Goal: Find specific page/section: Find specific page/section

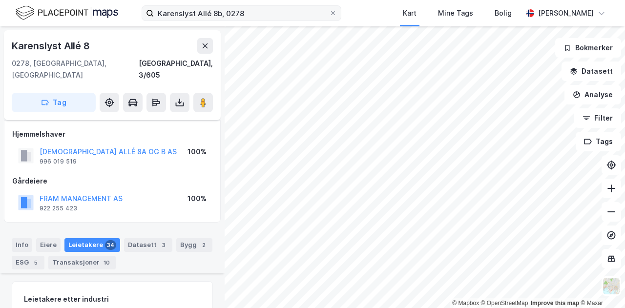
scroll to position [579, 0]
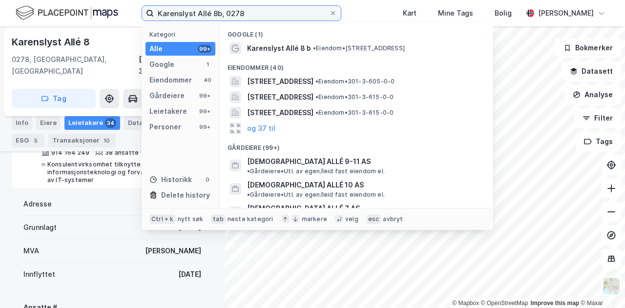
drag, startPoint x: 264, startPoint y: 9, endPoint x: 111, endPoint y: 10, distance: 152.4
click at [111, 10] on div "Karenslyst Allé 8b, 0278 Kategori Alle 99+ Google 1 Eiendommer 40 Gårdeiere 99+…" at bounding box center [312, 13] width 625 height 26
paste input "Gerhard & Sønn AS"
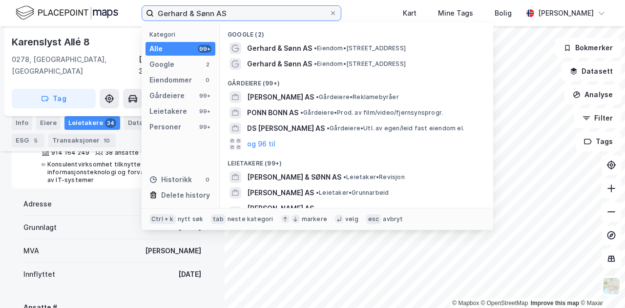
click at [281, 9] on input "Gerhard & Sønn AS" at bounding box center [241, 13] width 175 height 15
drag, startPoint x: 281, startPoint y: 9, endPoint x: 138, endPoint y: 12, distance: 143.6
click at [138, 12] on div "[PERSON_NAME] & Sønn AS Kategori Alle 99+ Google 2 Eiendommer 0 Gårdeiere 99+ L…" at bounding box center [312, 13] width 625 height 26
paste input "[STREET_ADDRESS]"
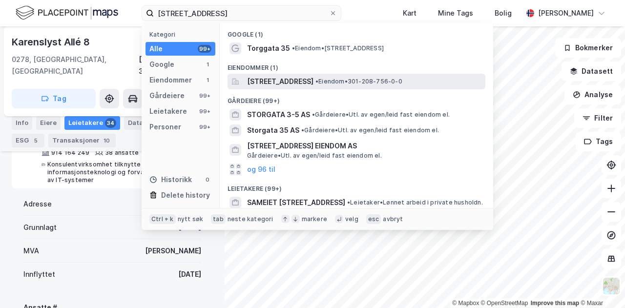
click at [295, 78] on span "[STREET_ADDRESS]" at bounding box center [280, 82] width 66 height 12
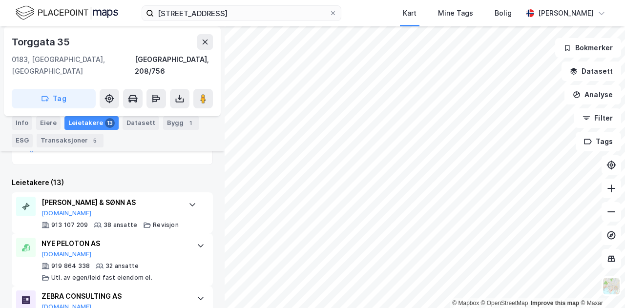
scroll to position [264, 0]
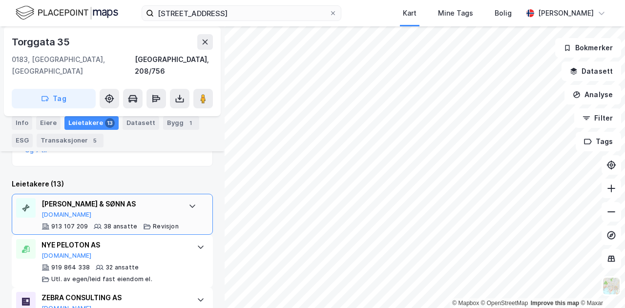
click at [189, 202] on icon at bounding box center [193, 206] width 8 height 8
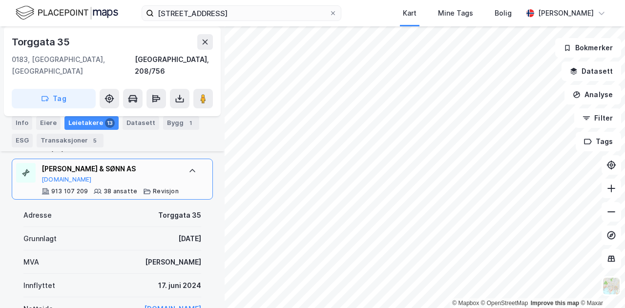
scroll to position [313, 0]
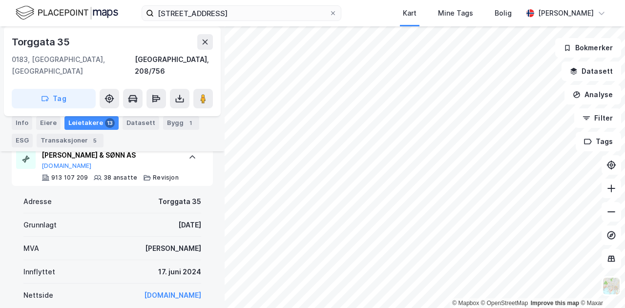
click at [377, 19] on div "[STREET_ADDRESS] Kart Mine Tags Bolig [PERSON_NAME]" at bounding box center [312, 13] width 625 height 26
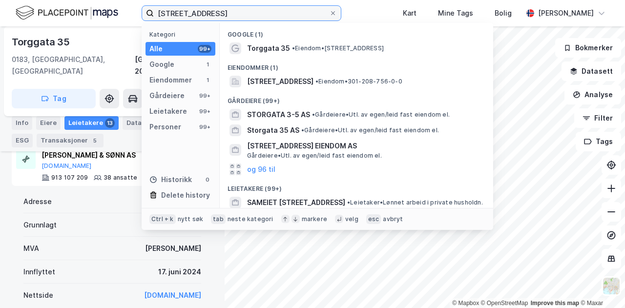
drag, startPoint x: 253, startPoint y: 9, endPoint x: 149, endPoint y: 8, distance: 103.1
click at [149, 8] on label "[STREET_ADDRESS]" at bounding box center [242, 13] width 200 height 16
paste input "Ruseløkkveien 14"
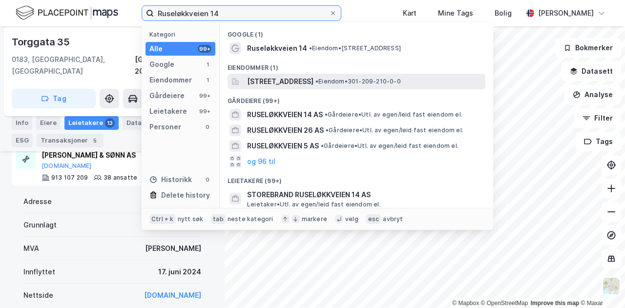
type input "Ruseløkkveien 14"
click at [285, 81] on span "[STREET_ADDRESS]" at bounding box center [280, 82] width 66 height 12
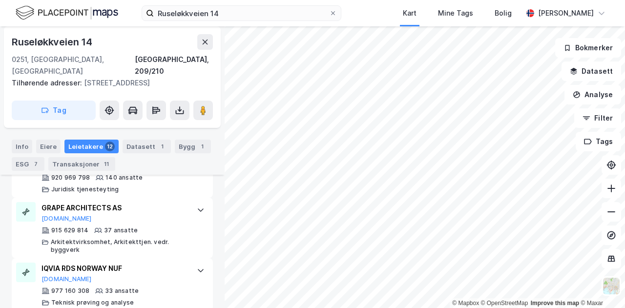
scroll to position [326, 0]
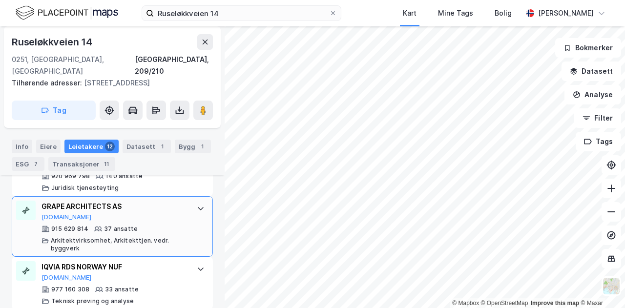
click at [197, 208] on div at bounding box center [201, 209] width 16 height 16
